Goal: Check status

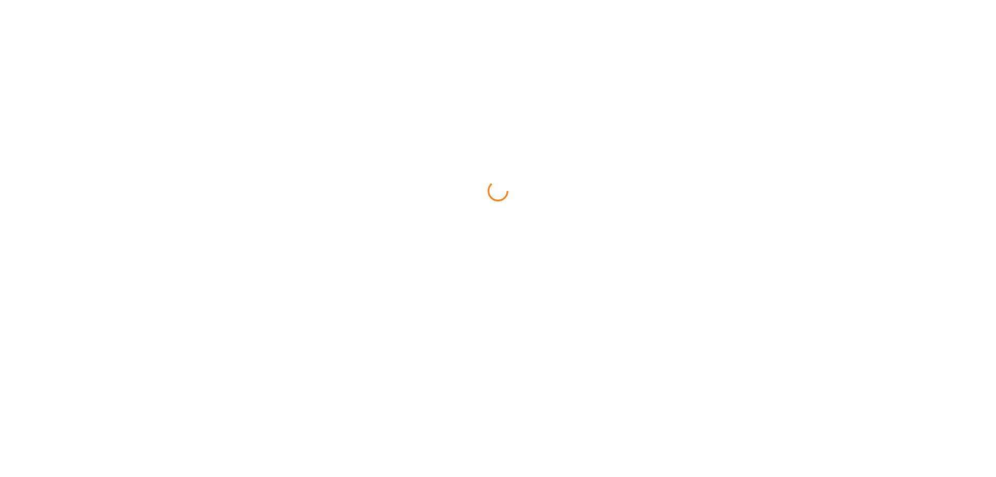
click at [217, 0] on html at bounding box center [498, 0] width 996 height 0
